Goal: Task Accomplishment & Management: Manage account settings

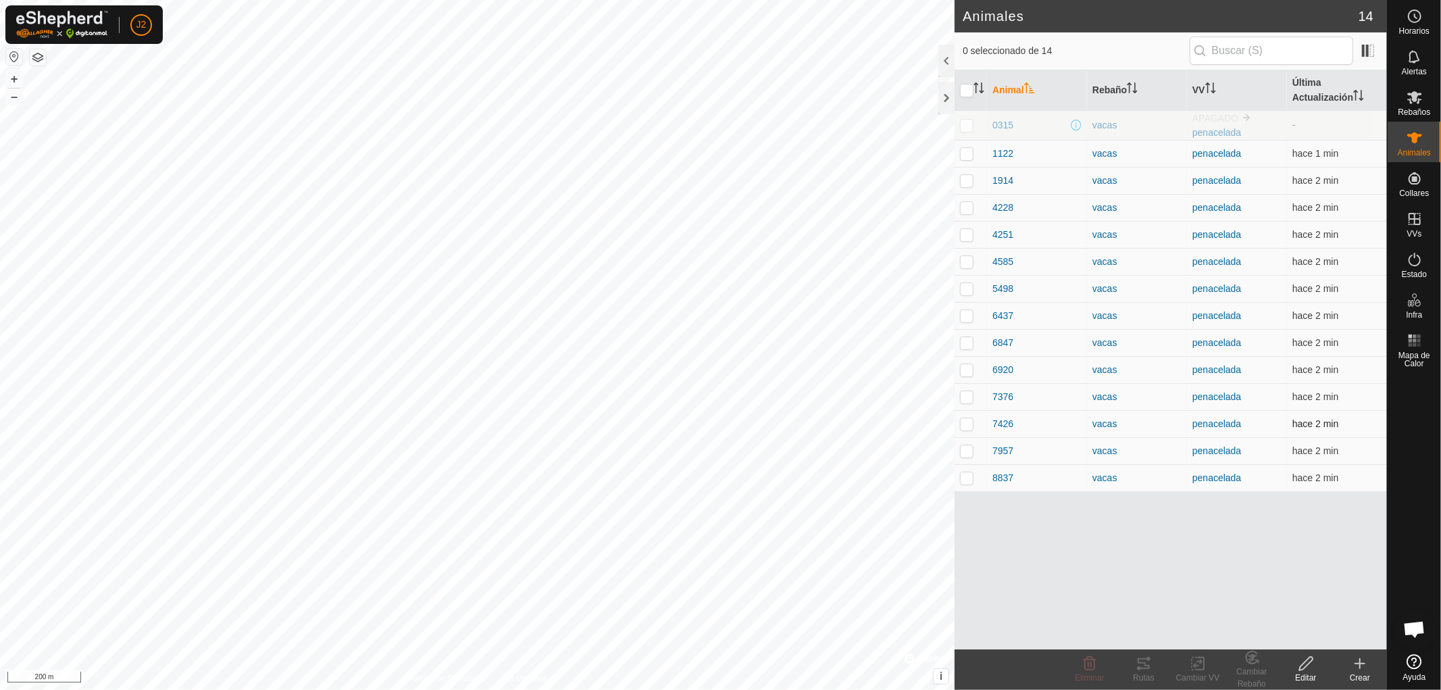
click at [967, 422] on p-checkbox at bounding box center [967, 423] width 14 height 11
click at [1148, 663] on icon at bounding box center [1144, 663] width 16 height 16
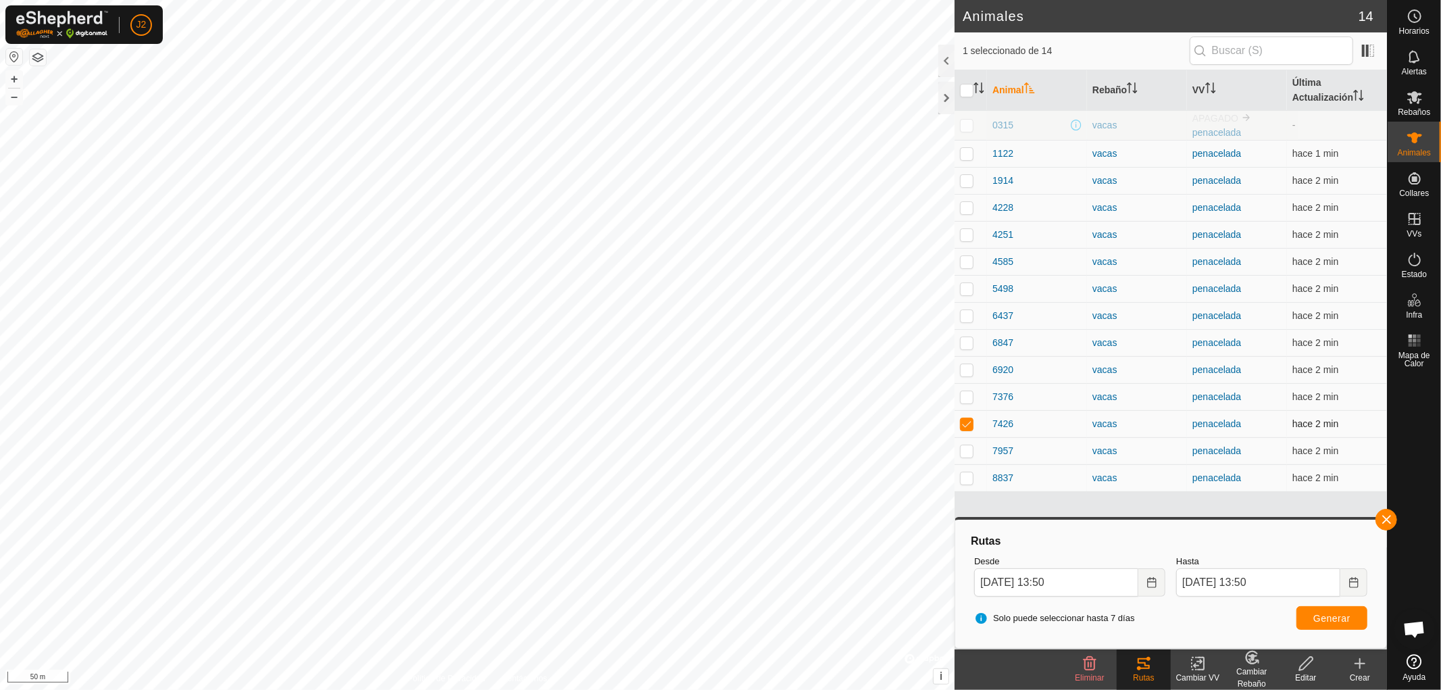
click at [963, 422] on p-checkbox at bounding box center [967, 423] width 14 height 11
checkbox input "false"
click at [1385, 521] on button "button" at bounding box center [1386, 520] width 22 height 22
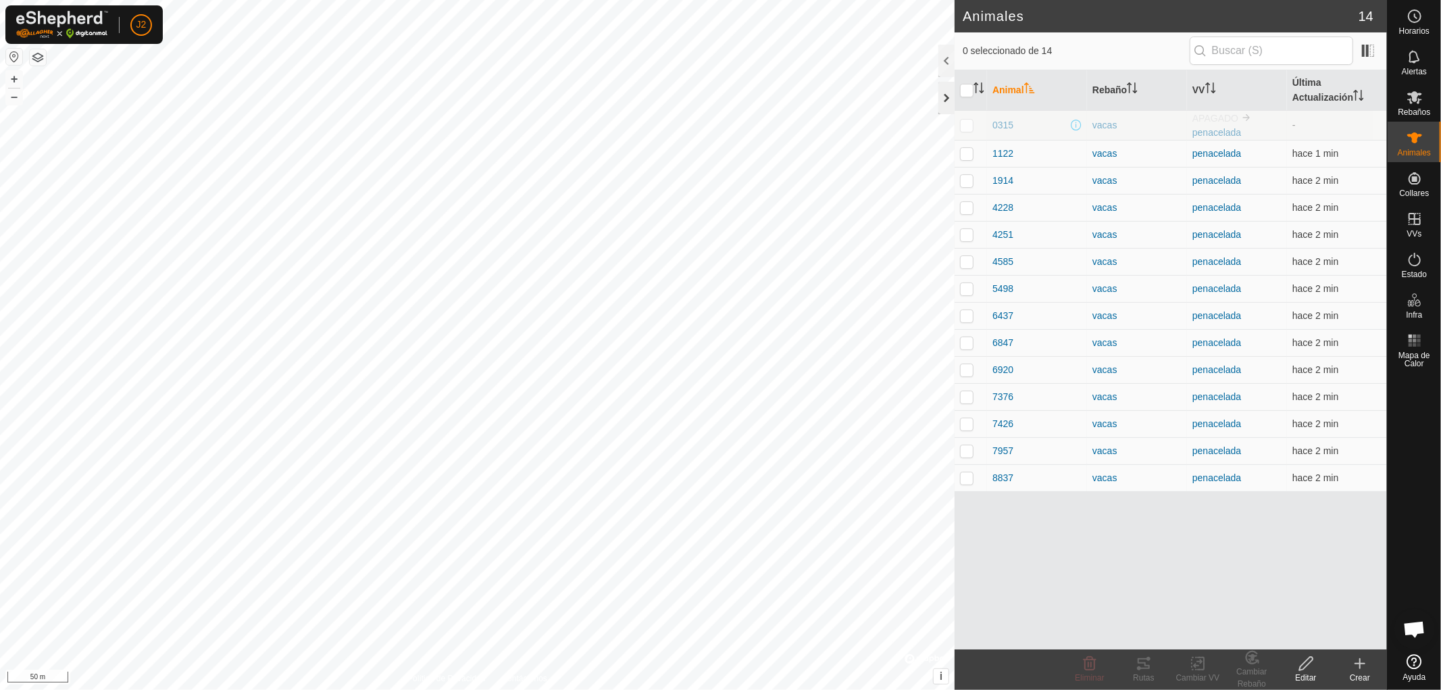
click at [947, 100] on div at bounding box center [946, 98] width 16 height 32
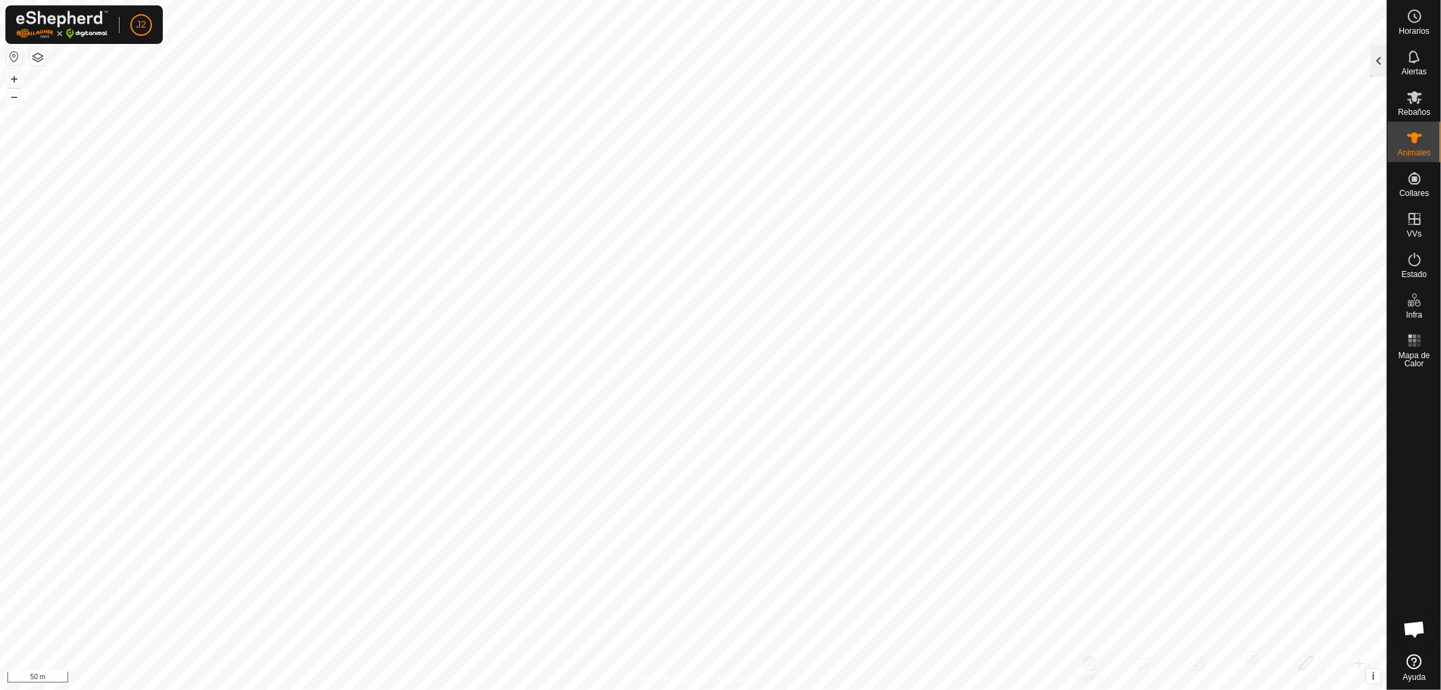
click at [1371, 62] on div at bounding box center [1379, 61] width 16 height 32
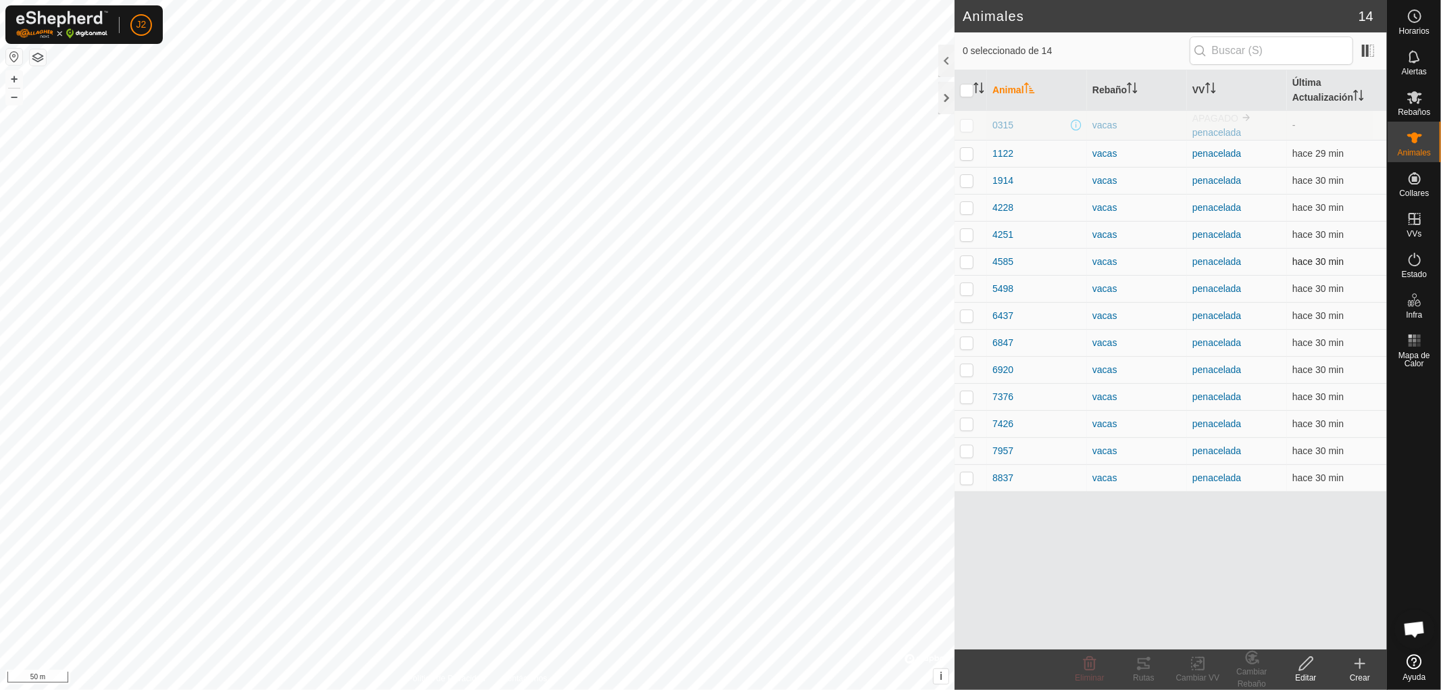
click at [963, 261] on p-checkbox at bounding box center [967, 261] width 14 height 11
click at [1144, 662] on icon at bounding box center [1144, 663] width 16 height 16
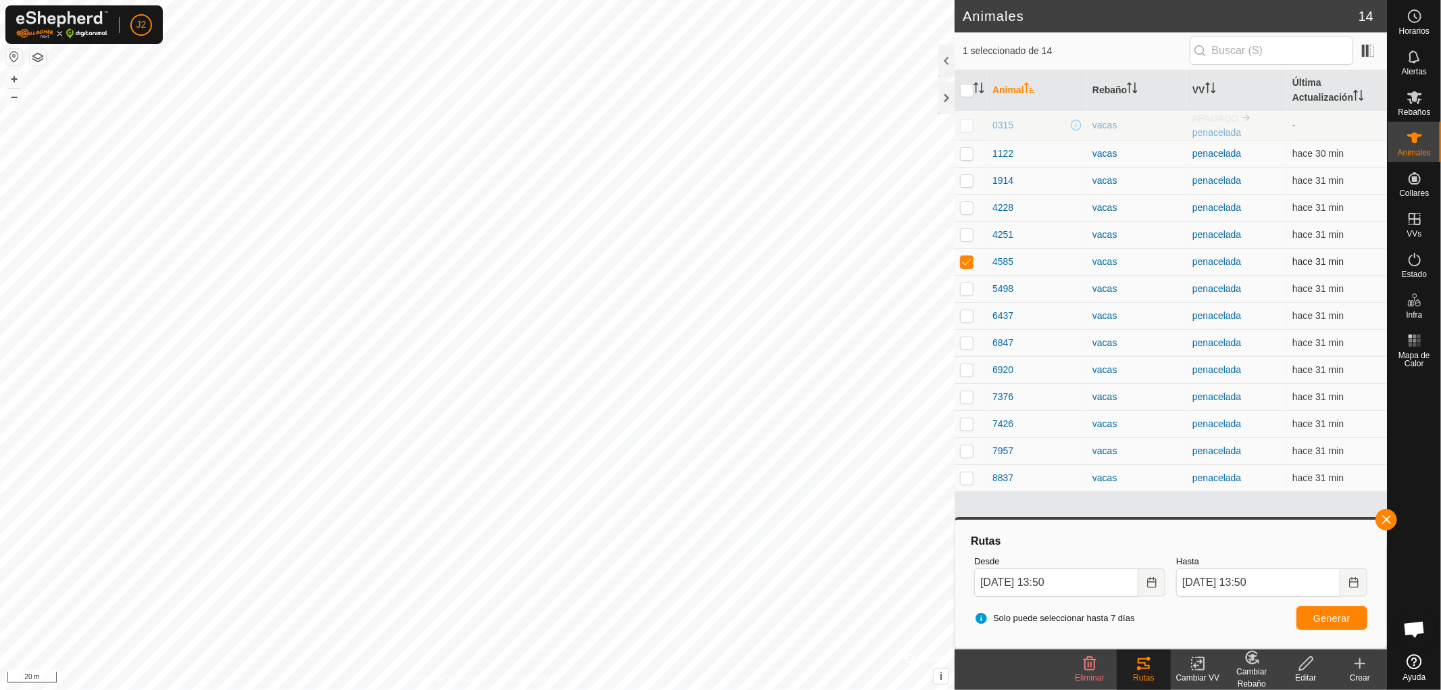
click at [964, 259] on p-checkbox at bounding box center [967, 261] width 14 height 11
checkbox input "false"
click at [1388, 515] on button "button" at bounding box center [1386, 520] width 22 height 22
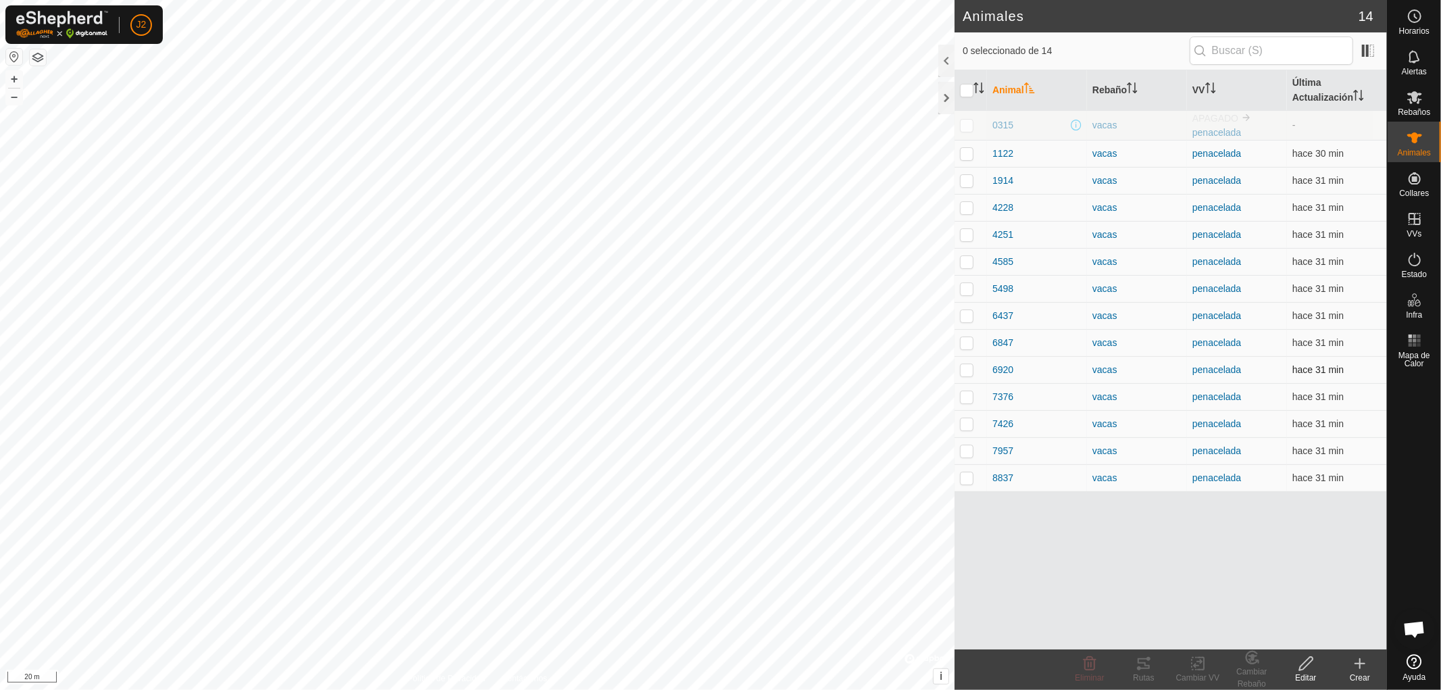
click at [968, 372] on p-checkbox at bounding box center [967, 369] width 14 height 11
click at [1095, 670] on icon at bounding box center [1089, 663] width 16 height 16
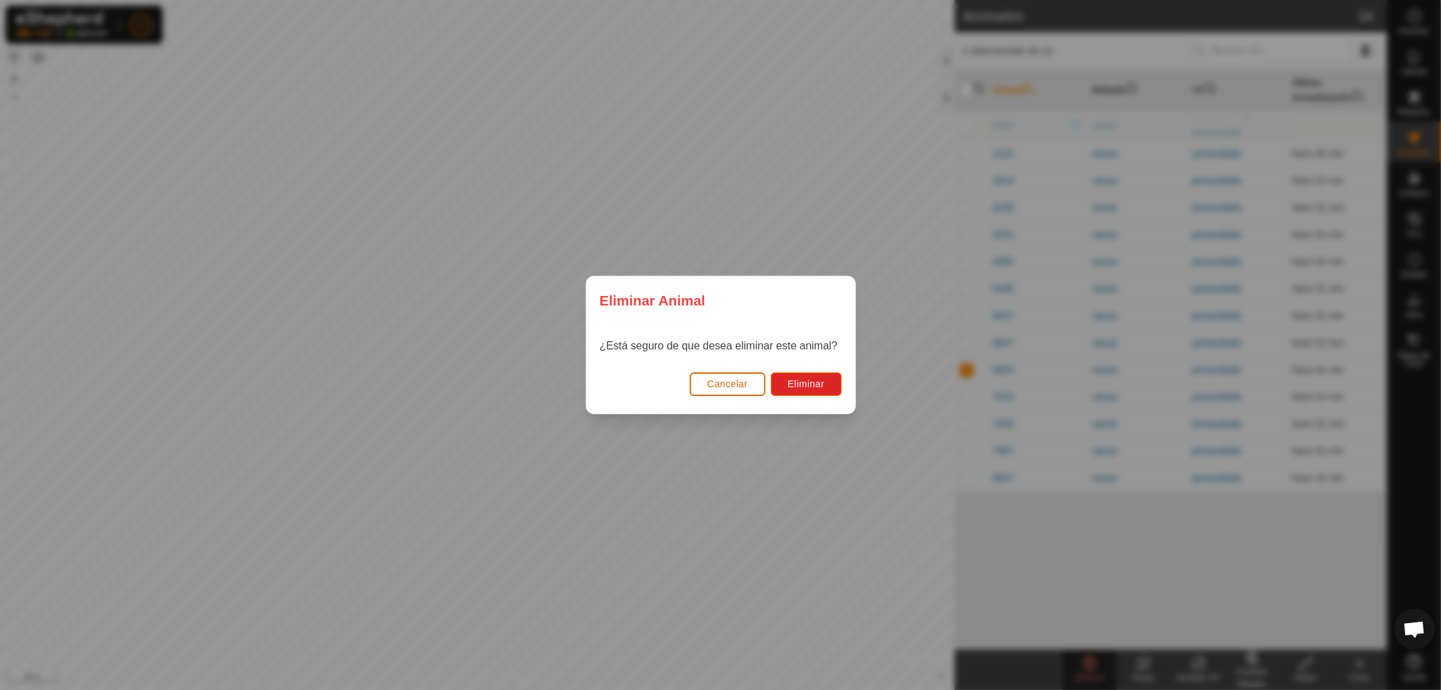
click at [727, 382] on span "Cancelar" at bounding box center [727, 383] width 41 height 11
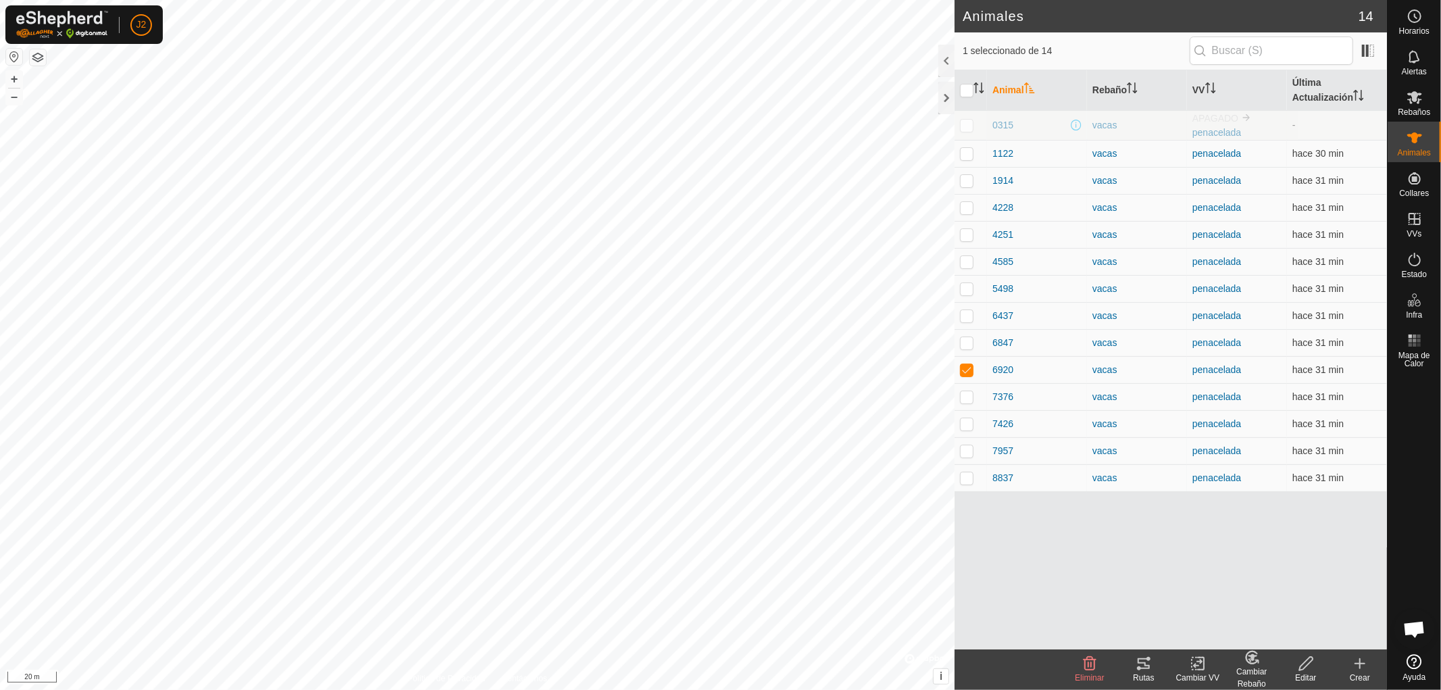
click at [1138, 673] on div "Rutas" at bounding box center [1144, 677] width 54 height 12
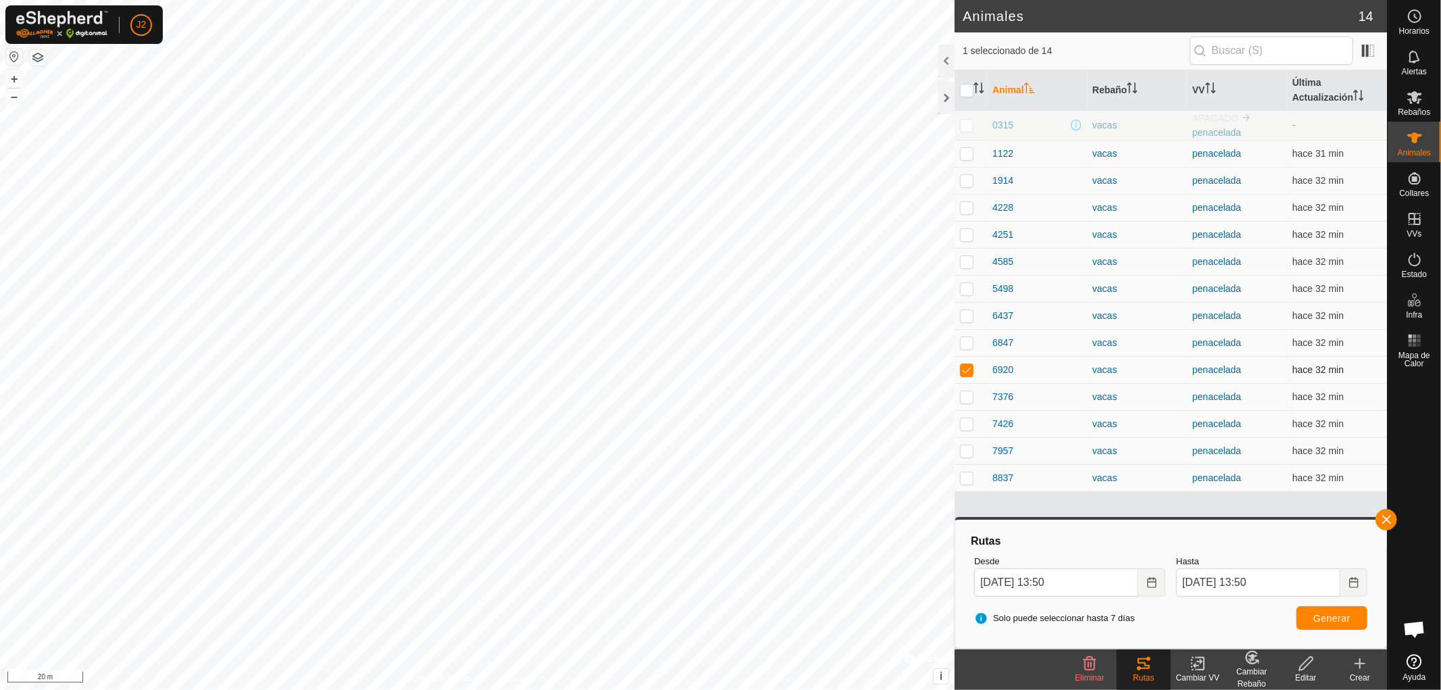
click at [969, 367] on p-checkbox at bounding box center [967, 369] width 14 height 11
checkbox input "false"
click at [1389, 515] on button "button" at bounding box center [1386, 520] width 22 height 22
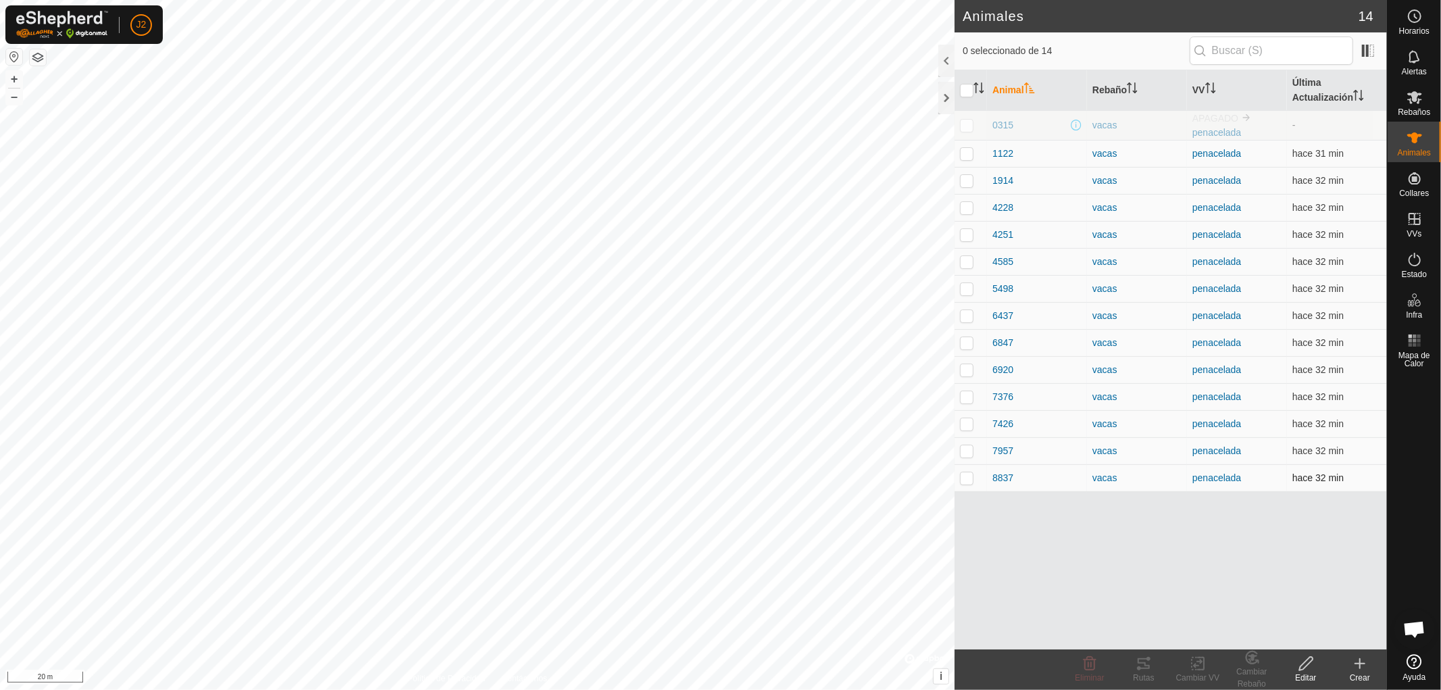
click at [969, 478] on p-checkbox at bounding box center [967, 477] width 14 height 11
click at [1152, 669] on tracks-svg-icon at bounding box center [1144, 663] width 54 height 16
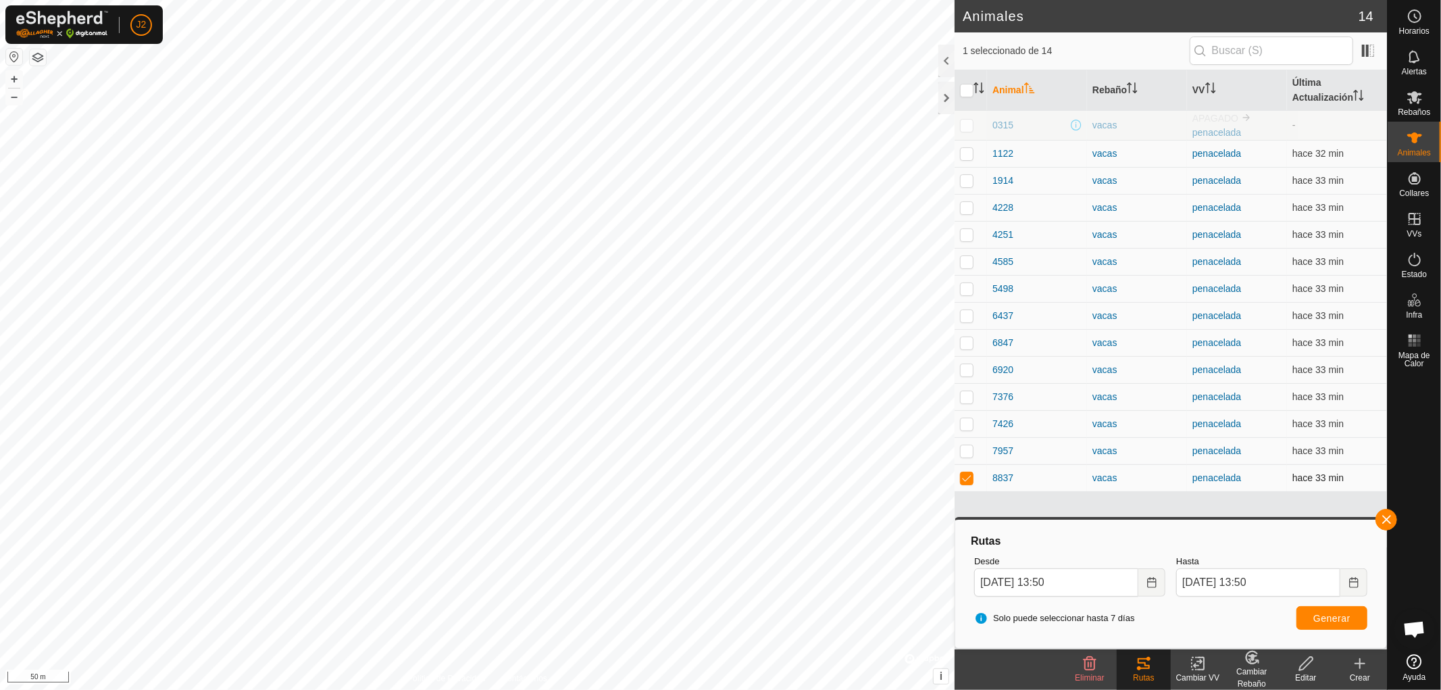
click at [961, 474] on p-checkbox at bounding box center [967, 477] width 14 height 11
checkbox input "false"
click at [1389, 518] on button "button" at bounding box center [1386, 520] width 22 height 22
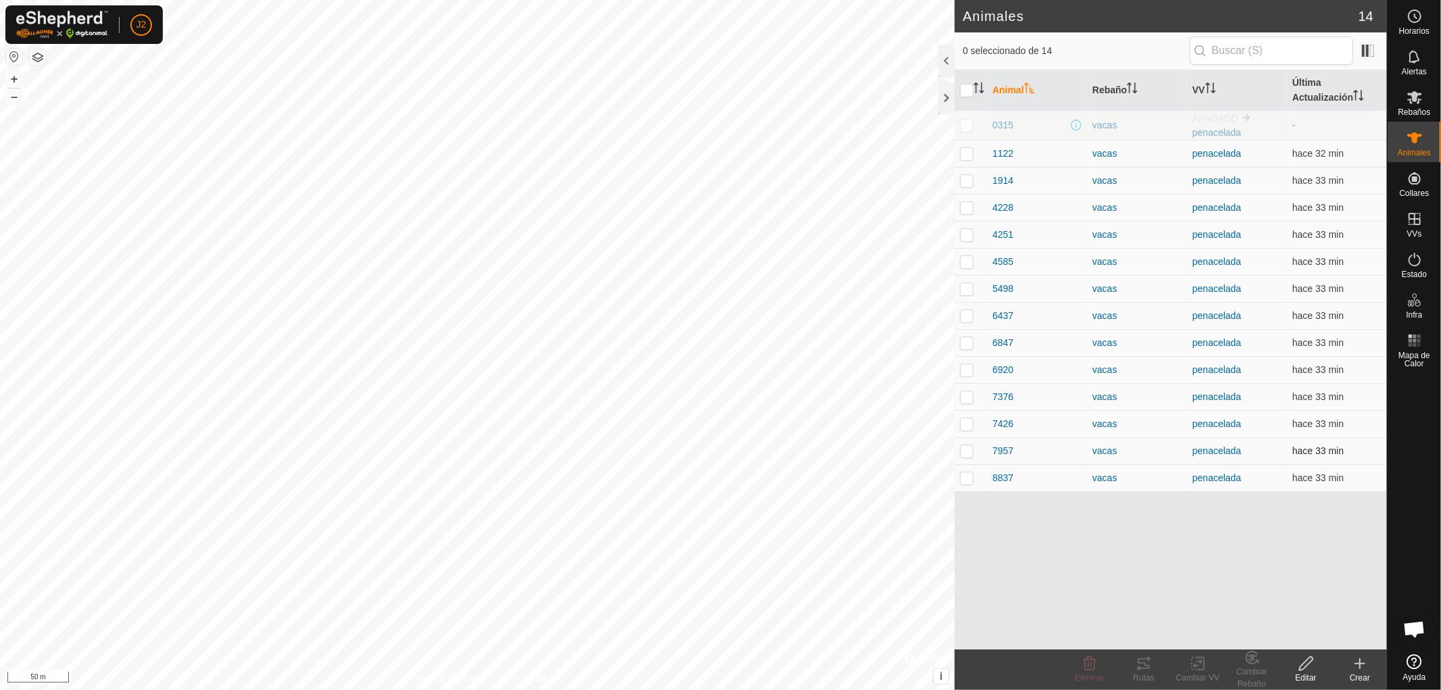
click at [962, 453] on p-checkbox at bounding box center [967, 450] width 14 height 11
click at [1151, 660] on icon at bounding box center [1144, 663] width 16 height 16
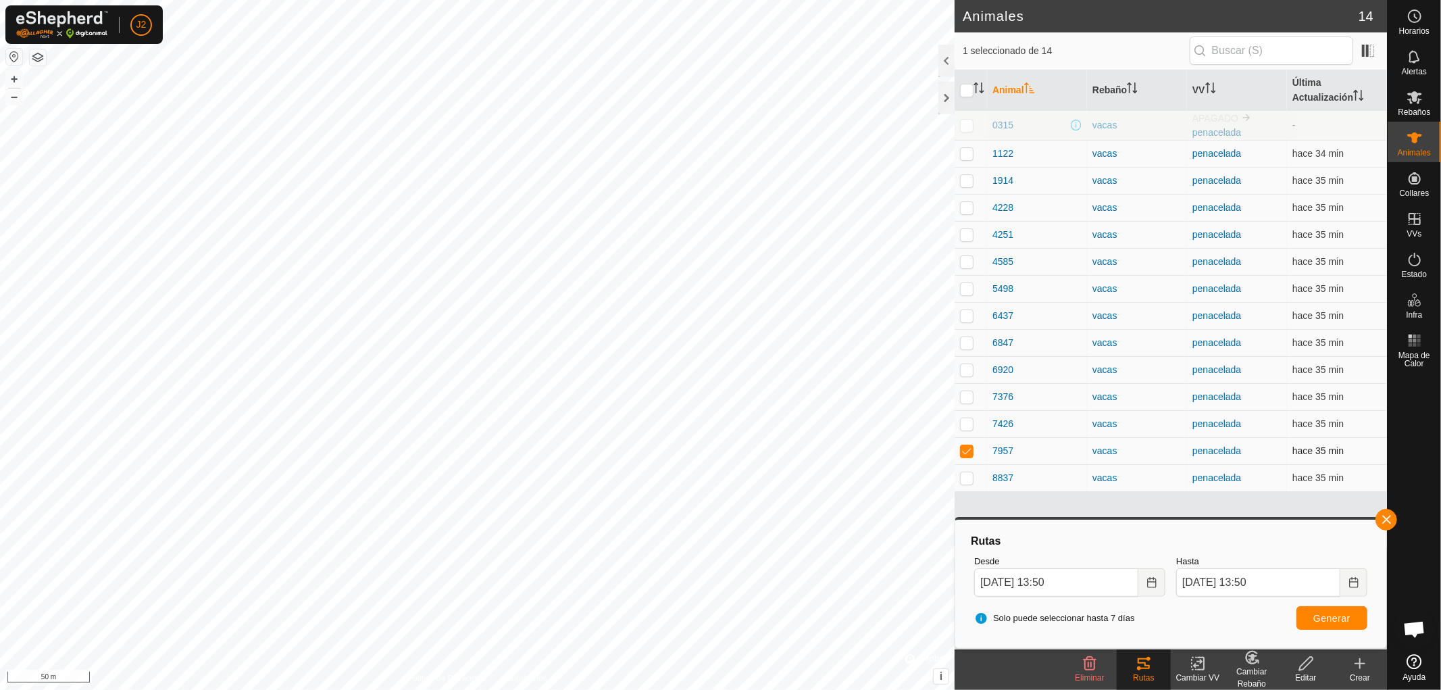
click at [963, 449] on p-checkbox at bounding box center [967, 450] width 14 height 11
checkbox input "false"
click at [1381, 514] on button "button" at bounding box center [1386, 520] width 22 height 22
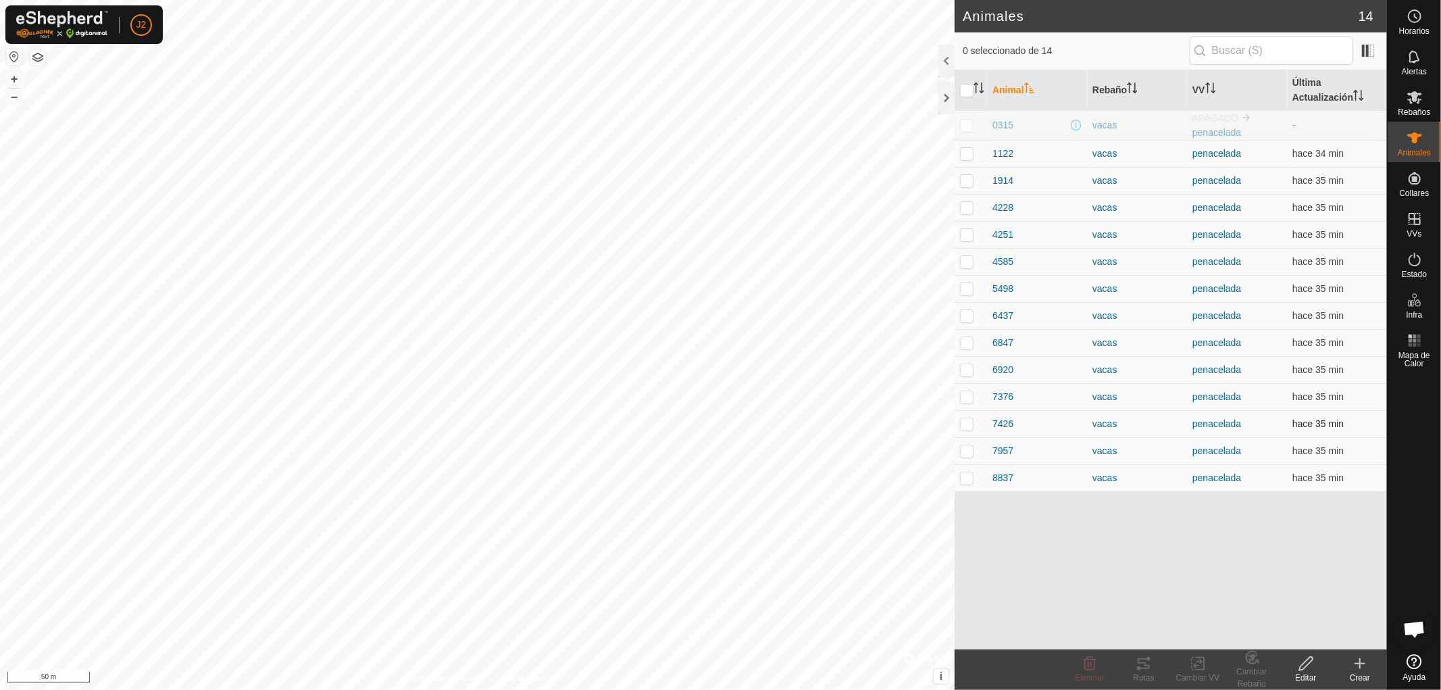
click at [964, 424] on p-checkbox at bounding box center [967, 423] width 14 height 11
click at [1150, 669] on icon at bounding box center [1144, 663] width 16 height 16
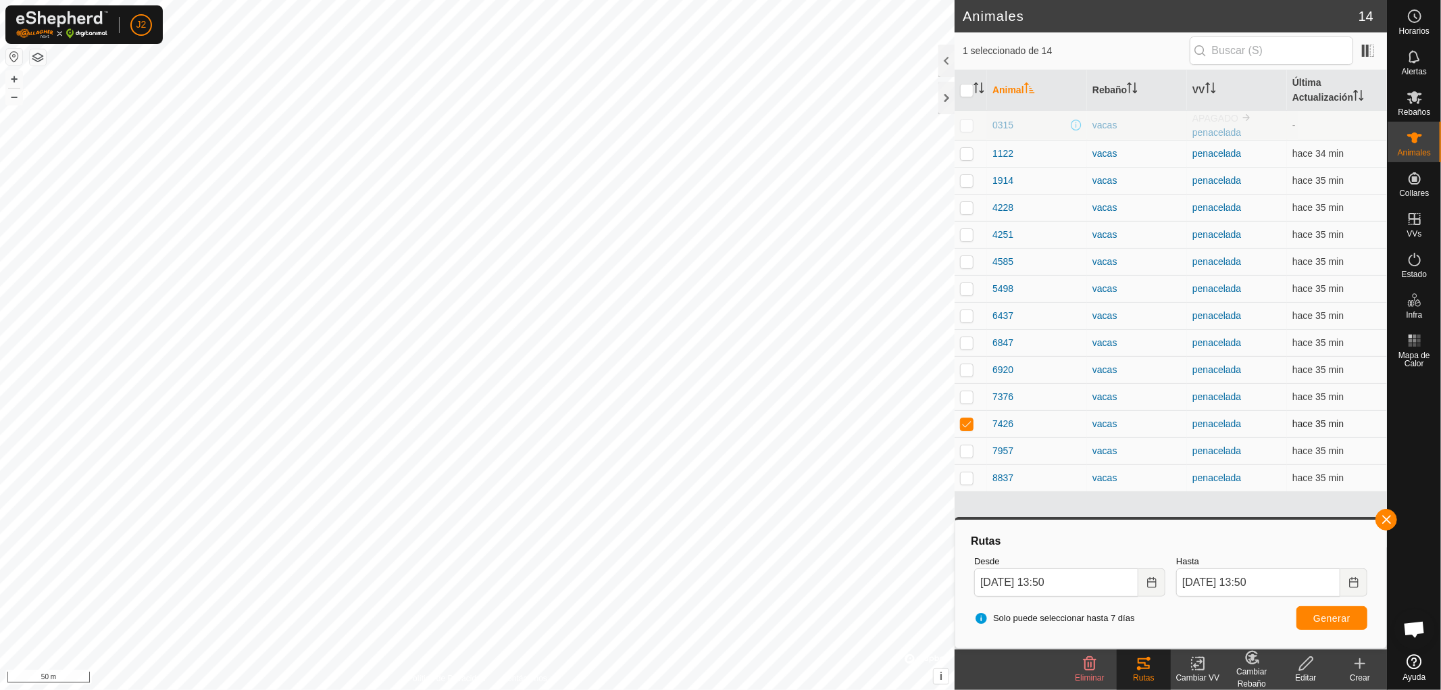
click at [966, 424] on p-checkbox at bounding box center [967, 423] width 14 height 11
checkbox input "false"
click at [1383, 516] on button "button" at bounding box center [1386, 520] width 22 height 22
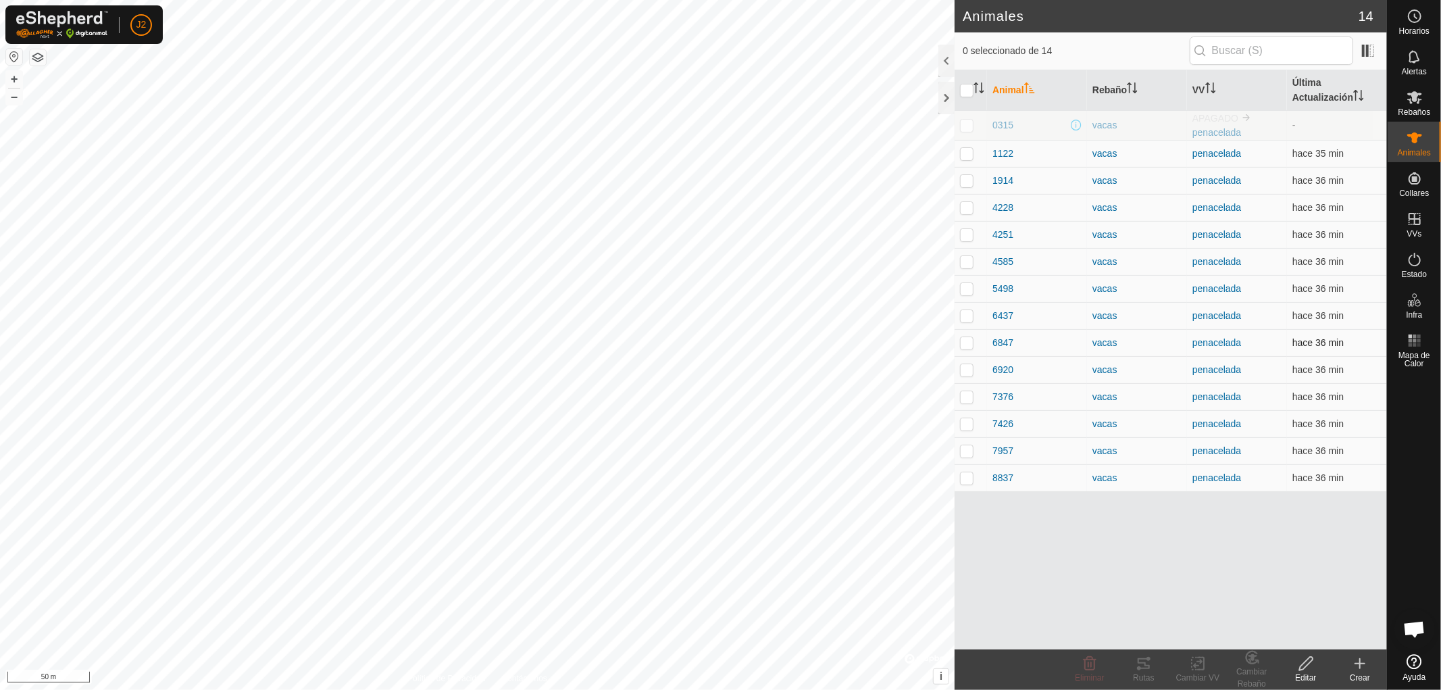
click at [966, 341] on p-checkbox at bounding box center [967, 342] width 14 height 11
click at [1144, 670] on icon at bounding box center [1144, 663] width 16 height 16
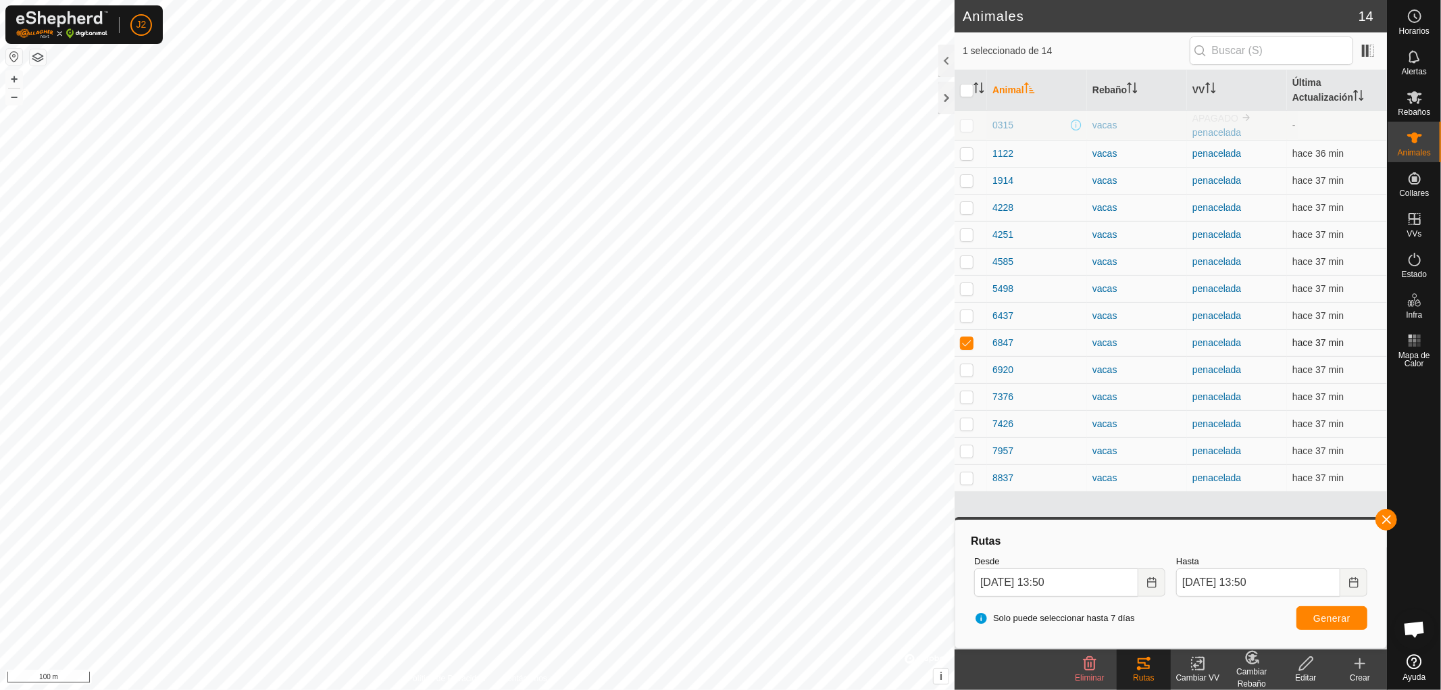
click at [960, 342] on p-checkbox at bounding box center [967, 342] width 14 height 11
checkbox input "false"
click at [1383, 517] on button "button" at bounding box center [1386, 520] width 22 height 22
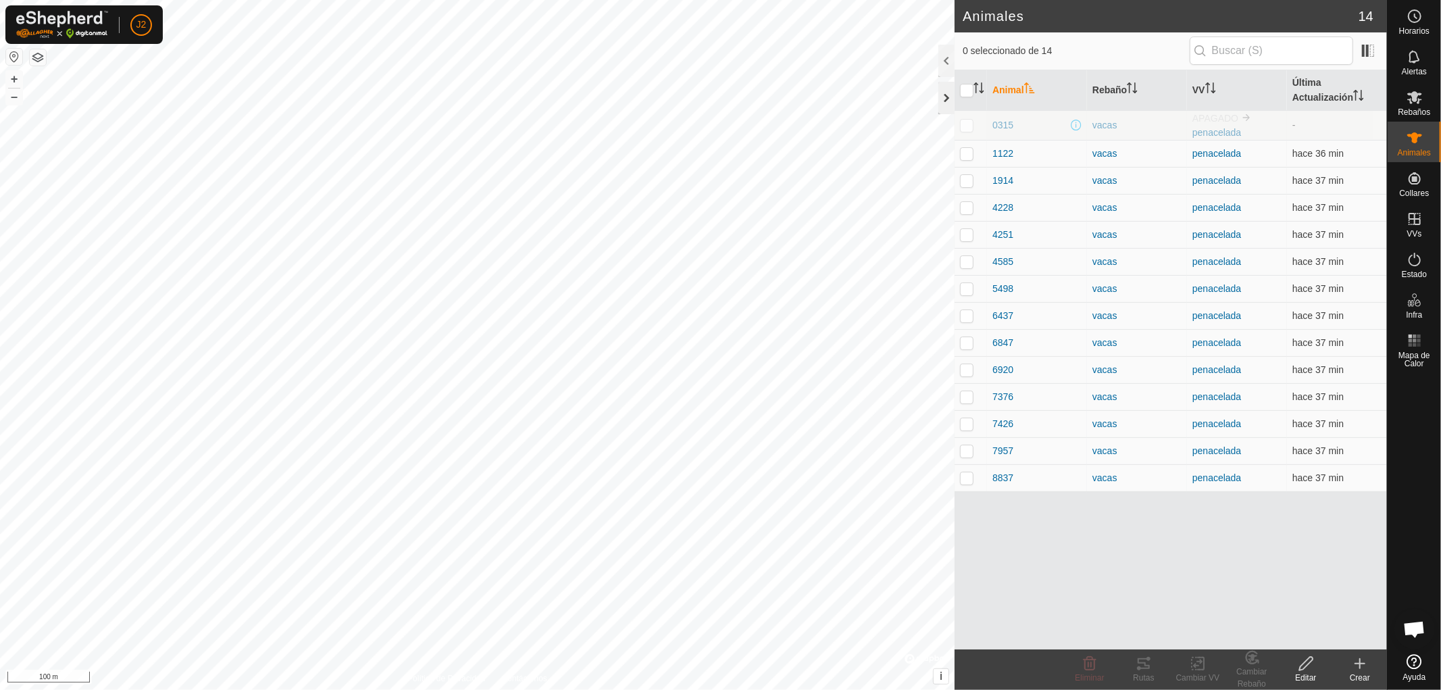
click at [941, 99] on div at bounding box center [946, 98] width 16 height 32
